Goal: Book appointment/travel/reservation

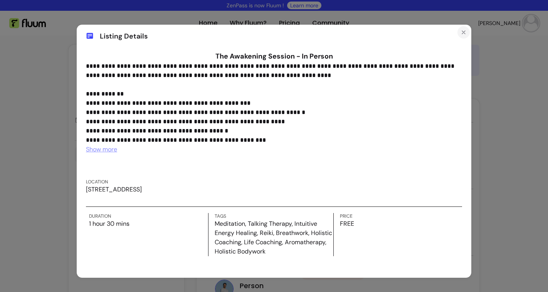
click at [460, 30] on icon "Close" at bounding box center [463, 32] width 6 height 6
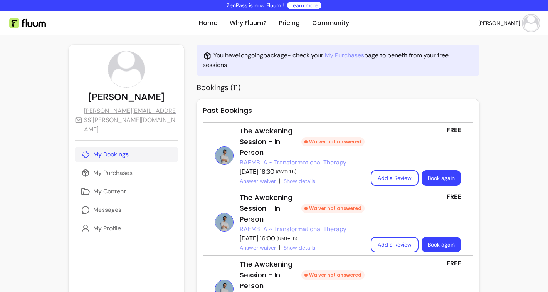
click at [325, 53] on link "My Purchases" at bounding box center [344, 55] width 39 height 9
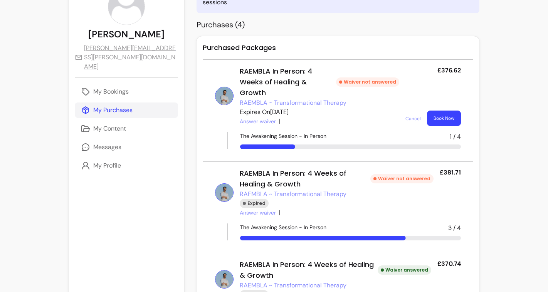
scroll to position [69, 0]
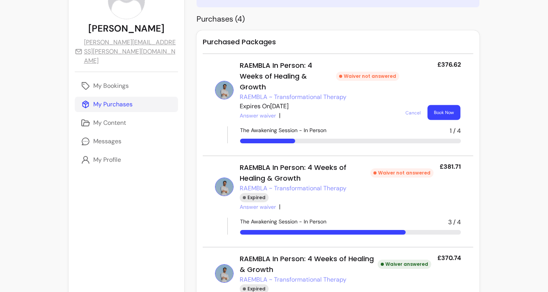
click at [440, 105] on button "Book Now" at bounding box center [444, 112] width 33 height 15
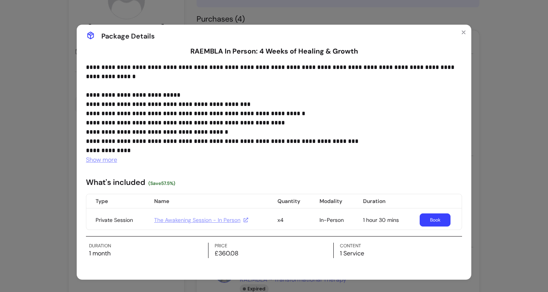
scroll to position [5, 0]
click at [461, 31] on icon "Close" at bounding box center [463, 32] width 6 height 6
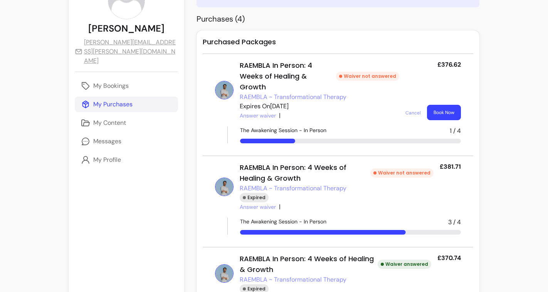
scroll to position [50, 0]
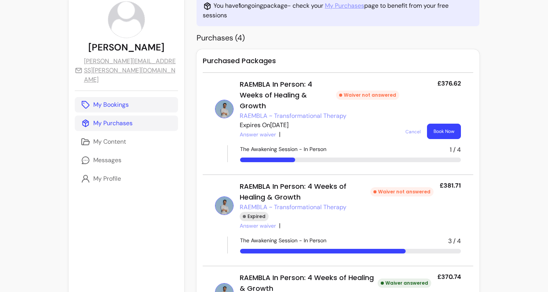
click at [126, 100] on p "My Bookings" at bounding box center [110, 104] width 35 height 9
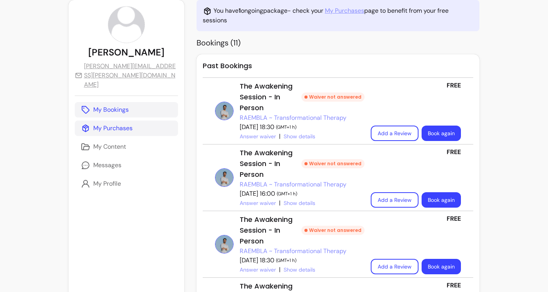
click at [96, 124] on p "My Purchases" at bounding box center [112, 128] width 39 height 9
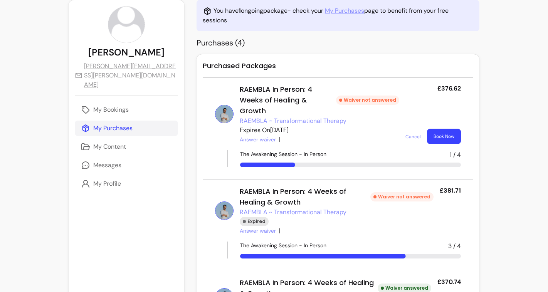
click at [272, 116] on link "RAEMBLA ~ Transformational Therapy" at bounding box center [293, 120] width 107 height 9
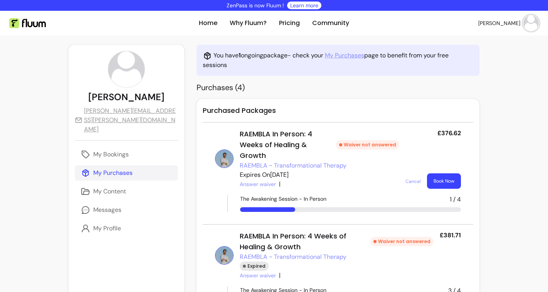
click at [447, 173] on button "Book Now" at bounding box center [444, 180] width 34 height 15
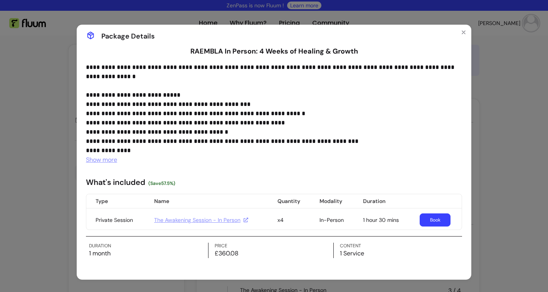
scroll to position [5, 0]
click at [203, 219] on link "The Awakening Session - In Person" at bounding box center [201, 220] width 94 height 8
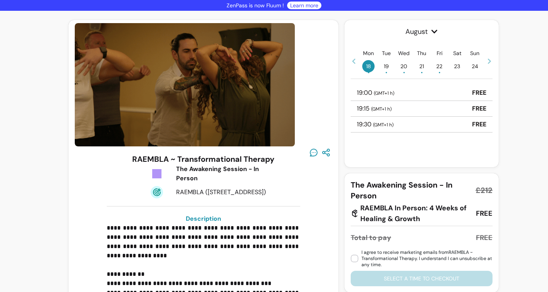
click at [421, 68] on span "21 •" at bounding box center [421, 66] width 12 height 12
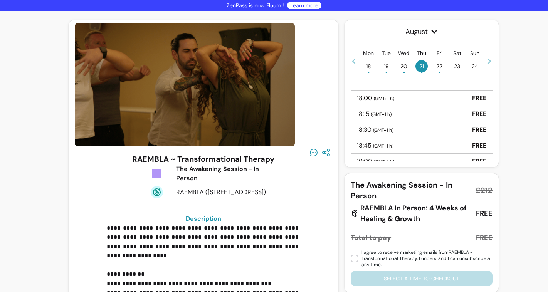
click at [464, 132] on div "18:30 ( GMT+1 h ) FREE" at bounding box center [421, 130] width 142 height 16
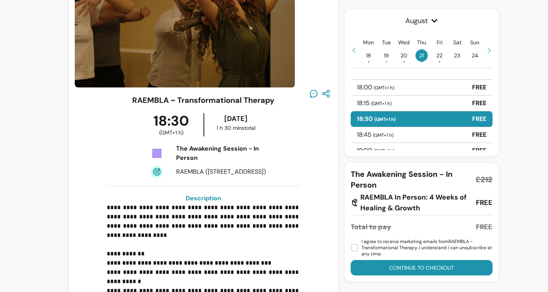
scroll to position [59, 0]
click at [430, 271] on button "Continue to checkout" at bounding box center [422, 267] width 138 height 15
